Goal: Information Seeking & Learning: Learn about a topic

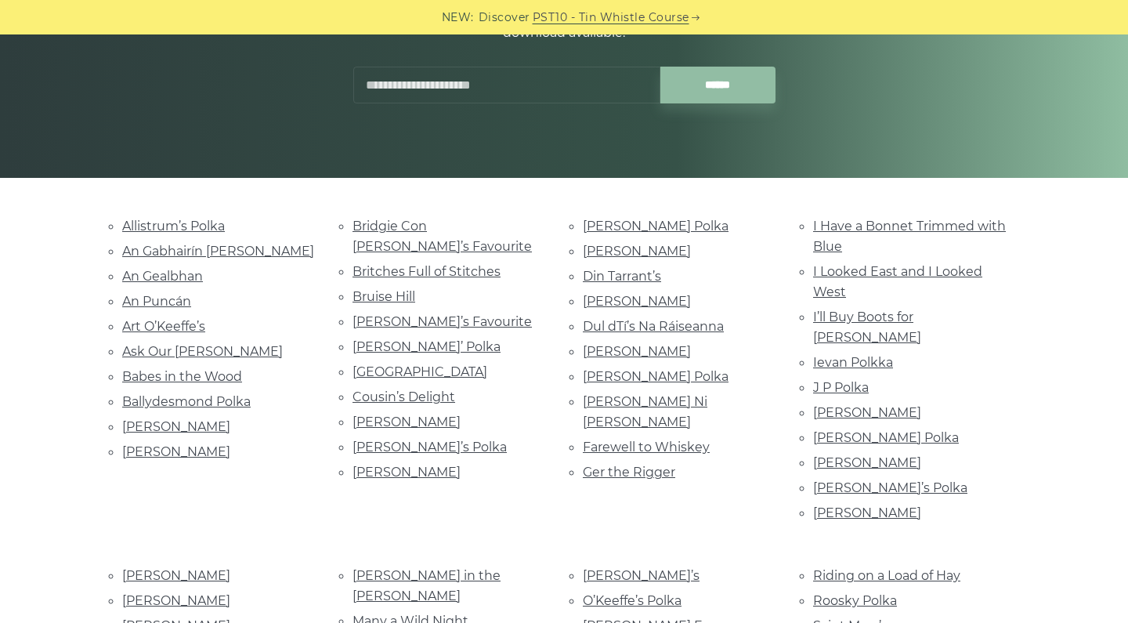
scroll to position [241, 0]
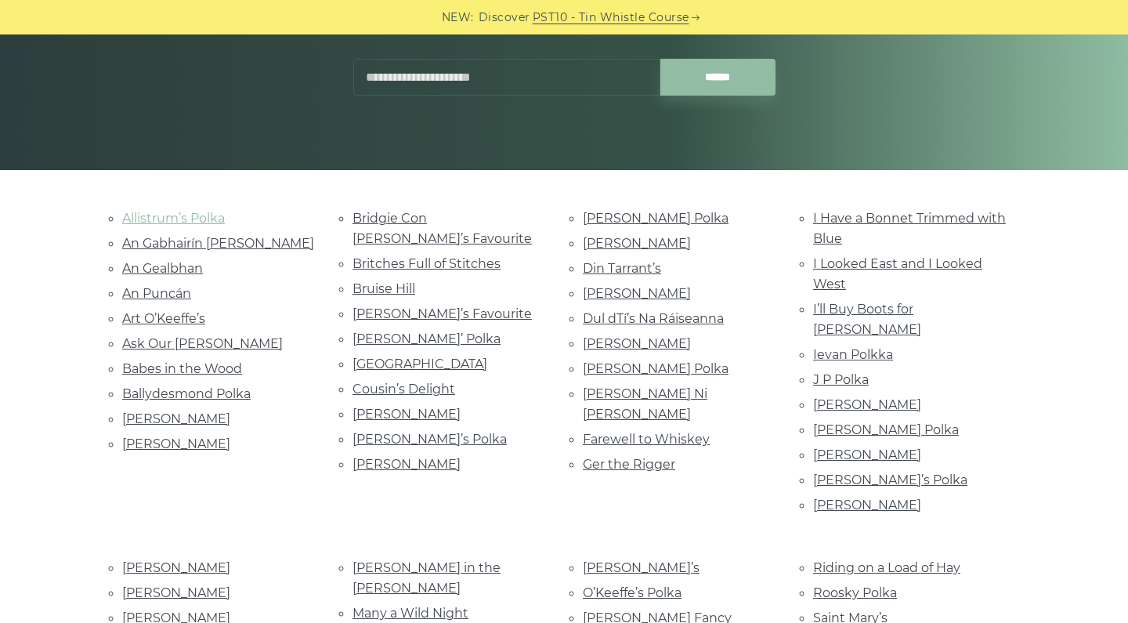
click at [204, 211] on link "Allistrum’s Polka" at bounding box center [173, 218] width 103 height 15
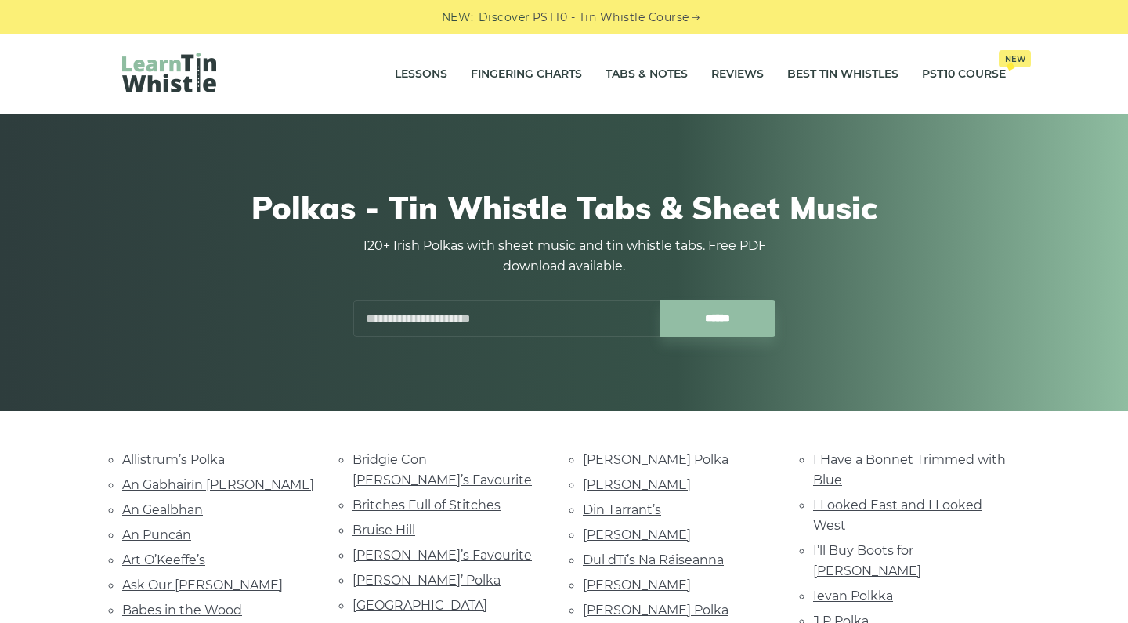
scroll to position [0, 0]
click at [616, 83] on link "Tabs & Notes" at bounding box center [646, 74] width 82 height 39
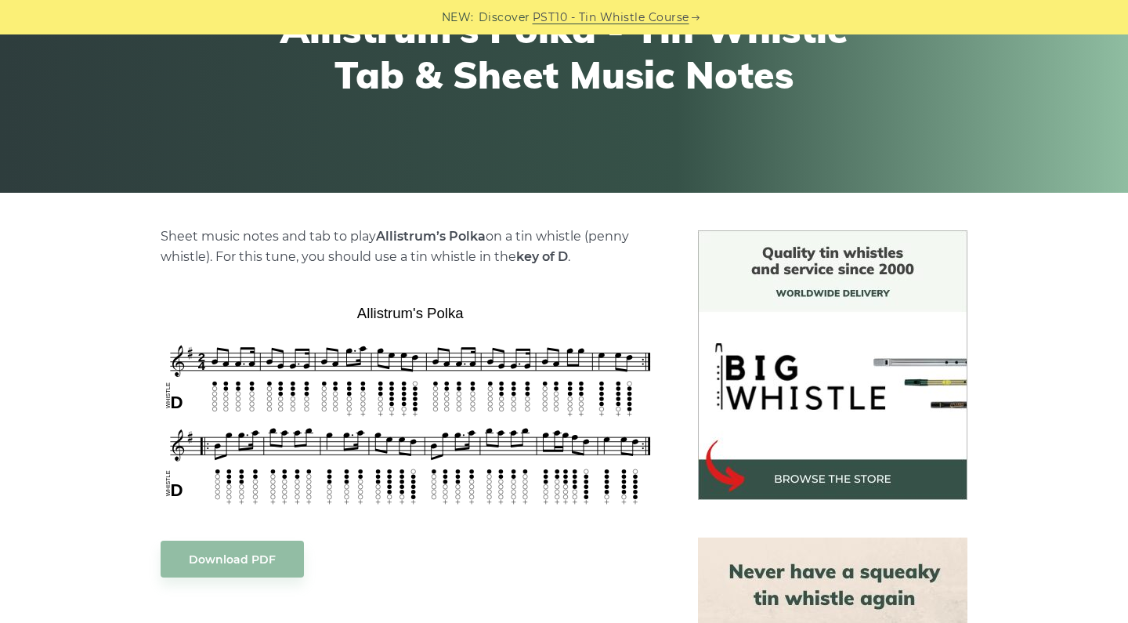
scroll to position [182, 0]
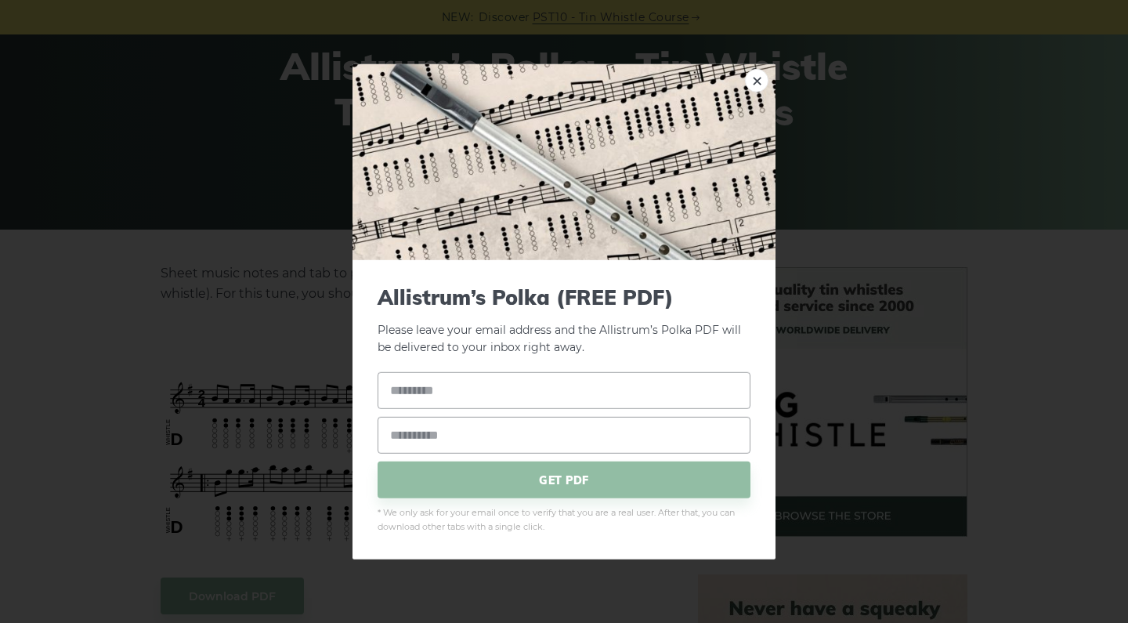
click at [744, 86] on img at bounding box center [563, 161] width 423 height 196
click at [750, 88] on link "×" at bounding box center [756, 79] width 23 height 23
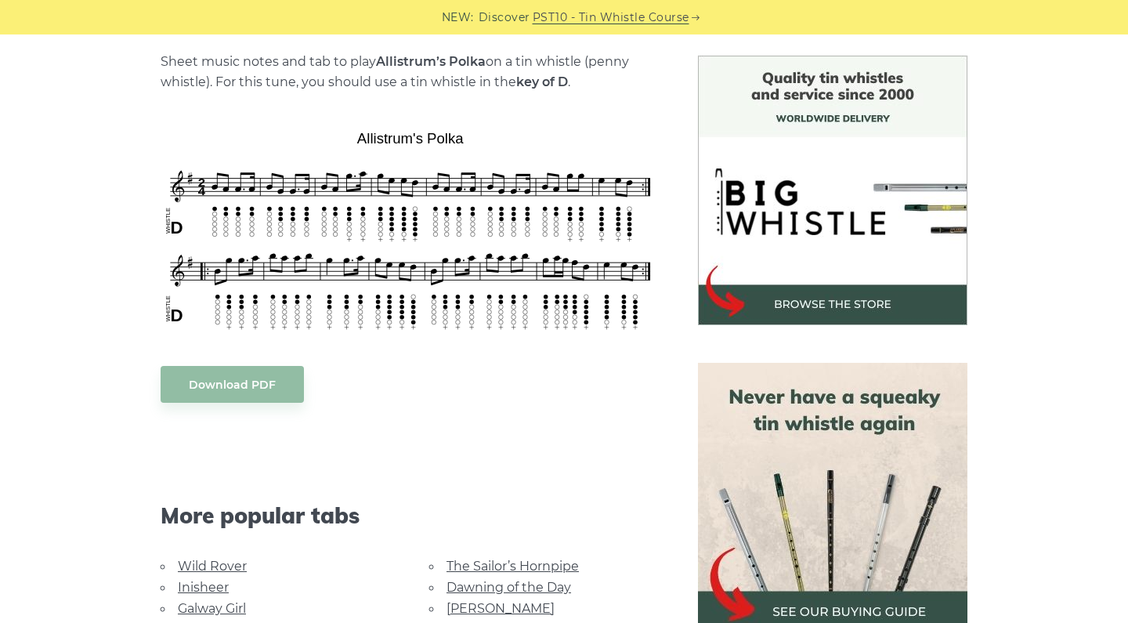
scroll to position [399, 0]
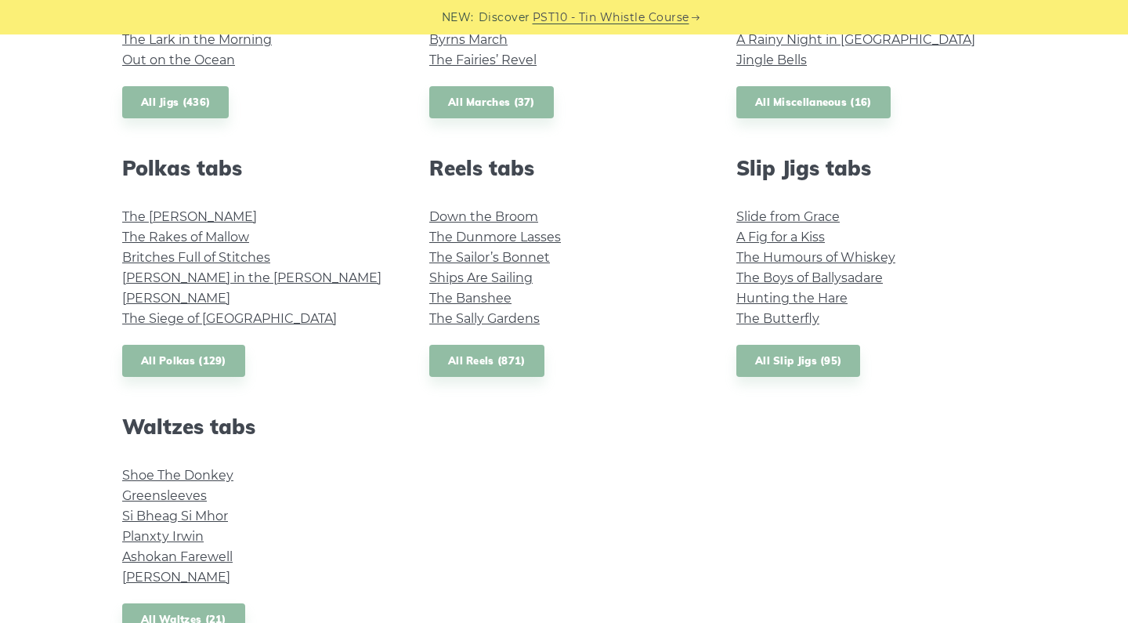
scroll to position [1029, 0]
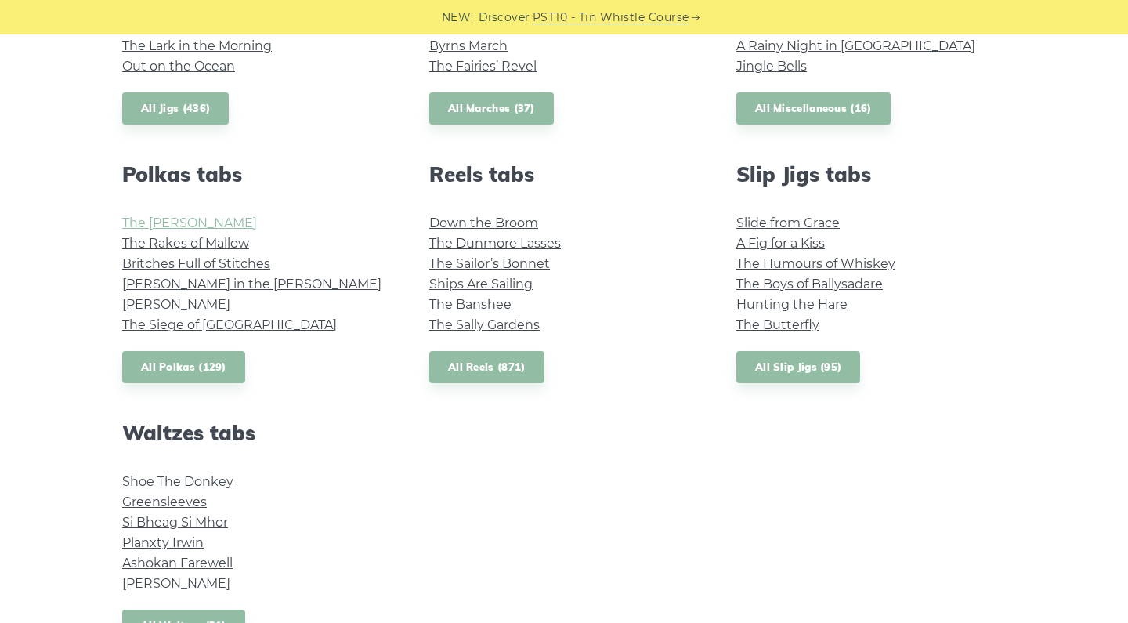
click at [202, 220] on link "The [PERSON_NAME]" at bounding box center [189, 222] width 135 height 15
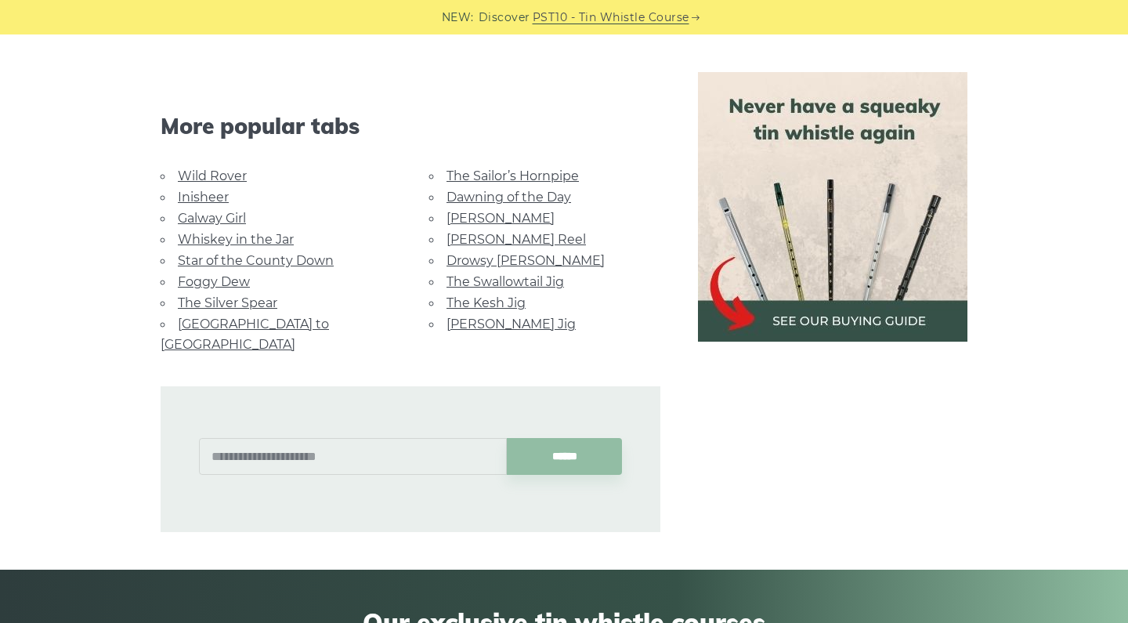
scroll to position [642, 0]
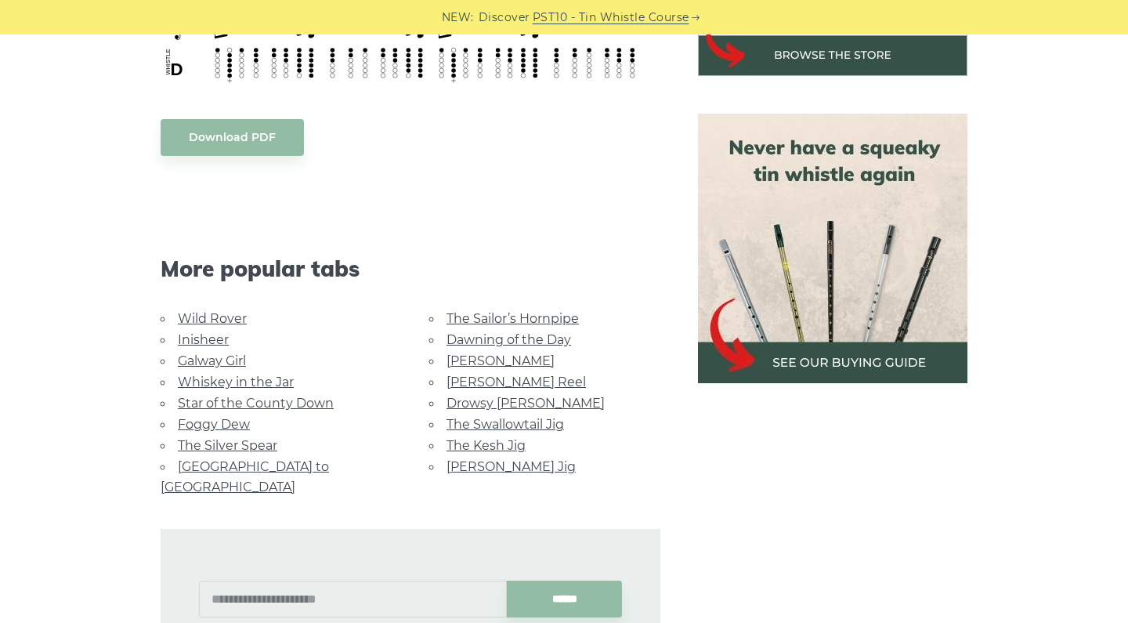
click at [855, 337] on img at bounding box center [832, 248] width 269 height 269
